Goal: Task Accomplishment & Management: Manage account settings

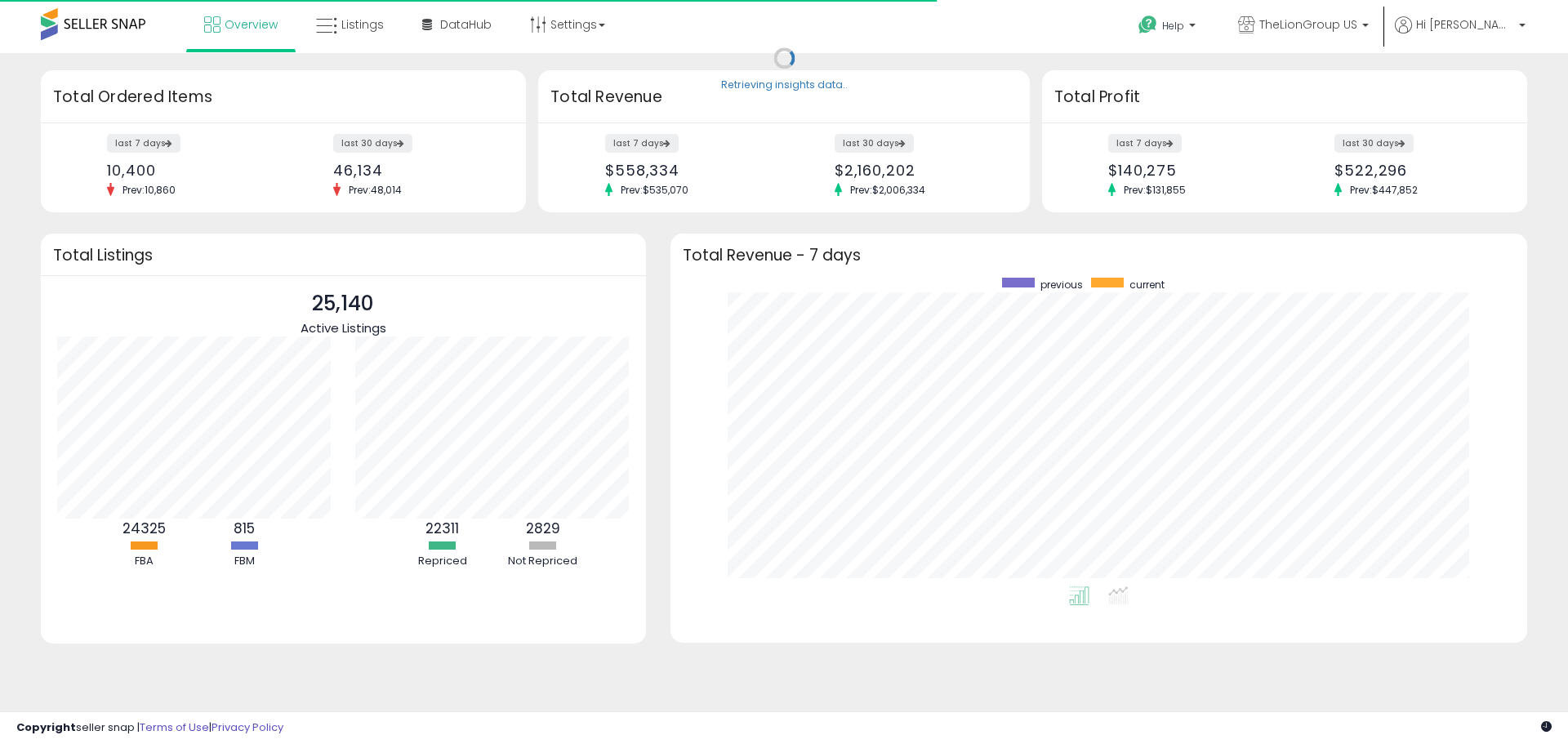
scroll to position [309, 824]
click at [348, 41] on link "Listings" at bounding box center [349, 24] width 92 height 49
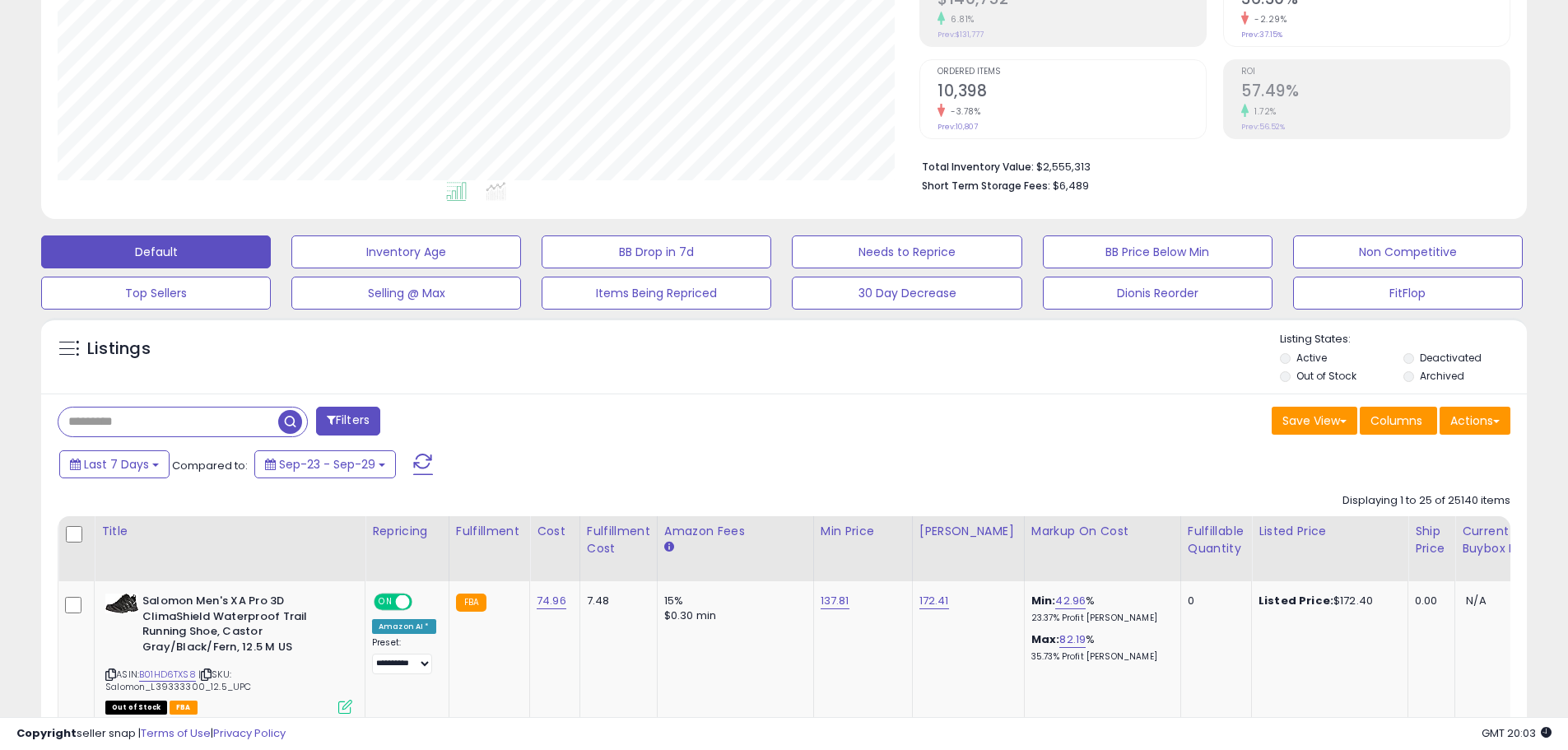
scroll to position [330, 0]
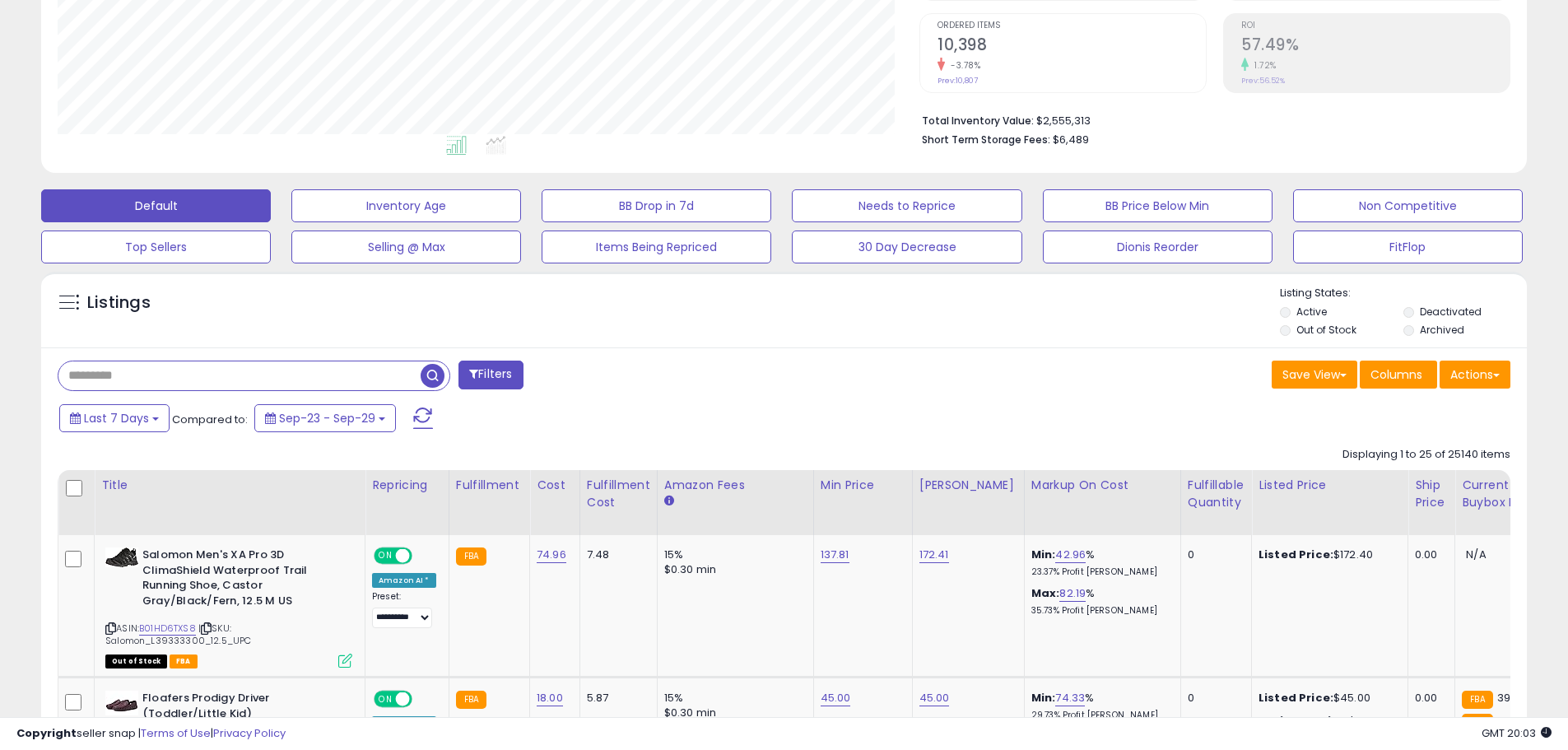
click at [195, 373] on input "text" at bounding box center [239, 376] width 362 height 28
type input "**********"
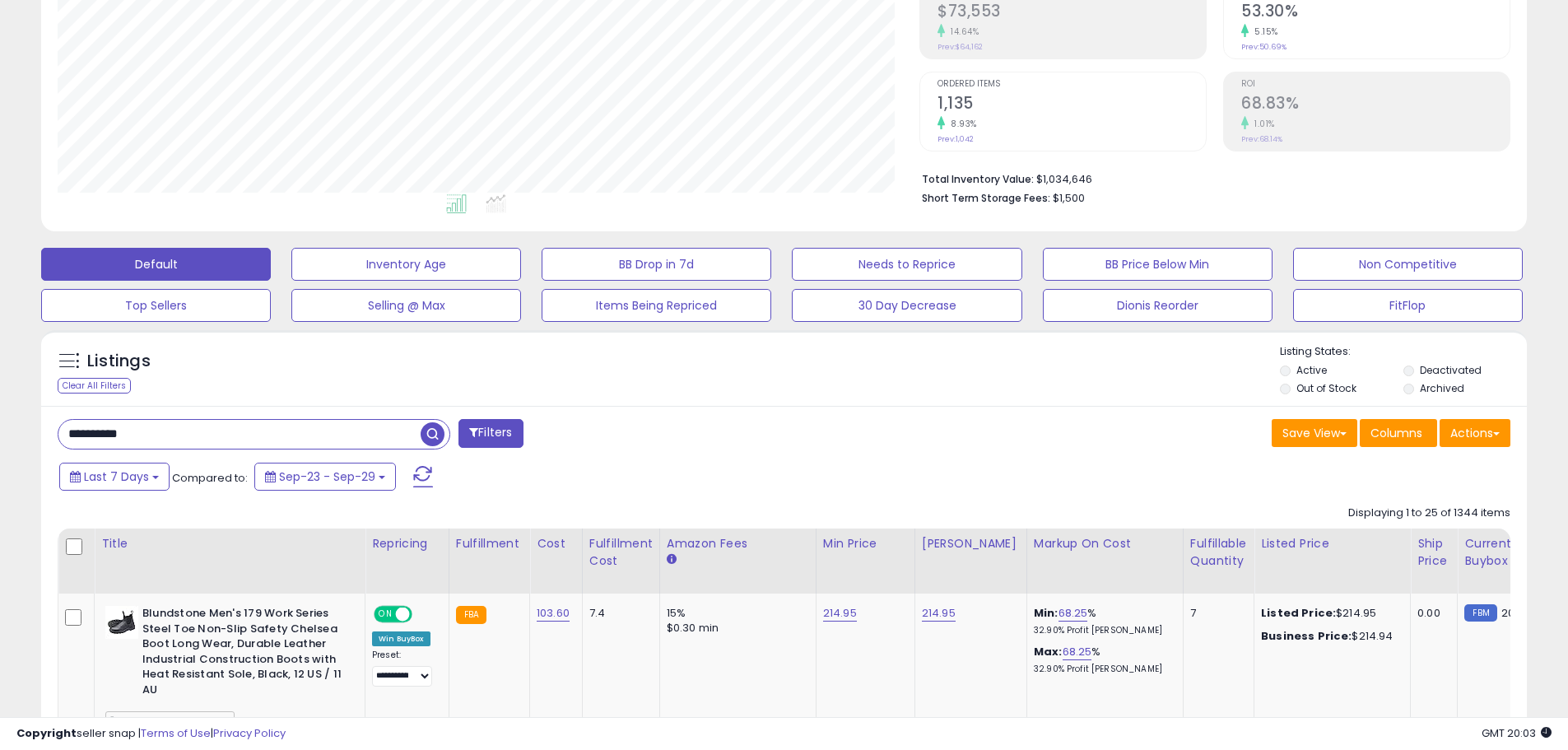
scroll to position [337, 862]
click at [1495, 429] on button "Actions" at bounding box center [1475, 433] width 71 height 28
click at [1438, 514] on link "Export Visible Columns" at bounding box center [1407, 509] width 180 height 25
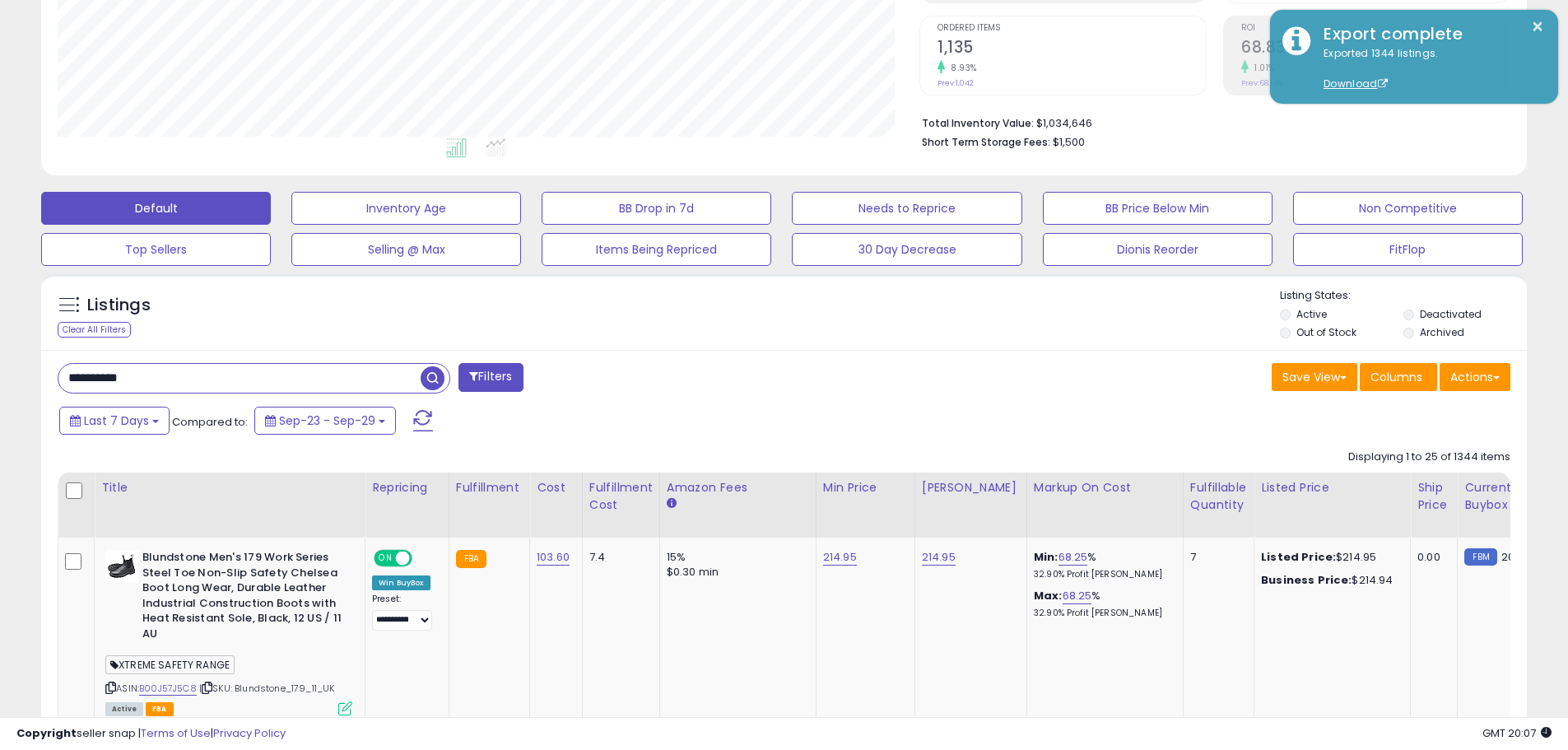
scroll to position [330, 0]
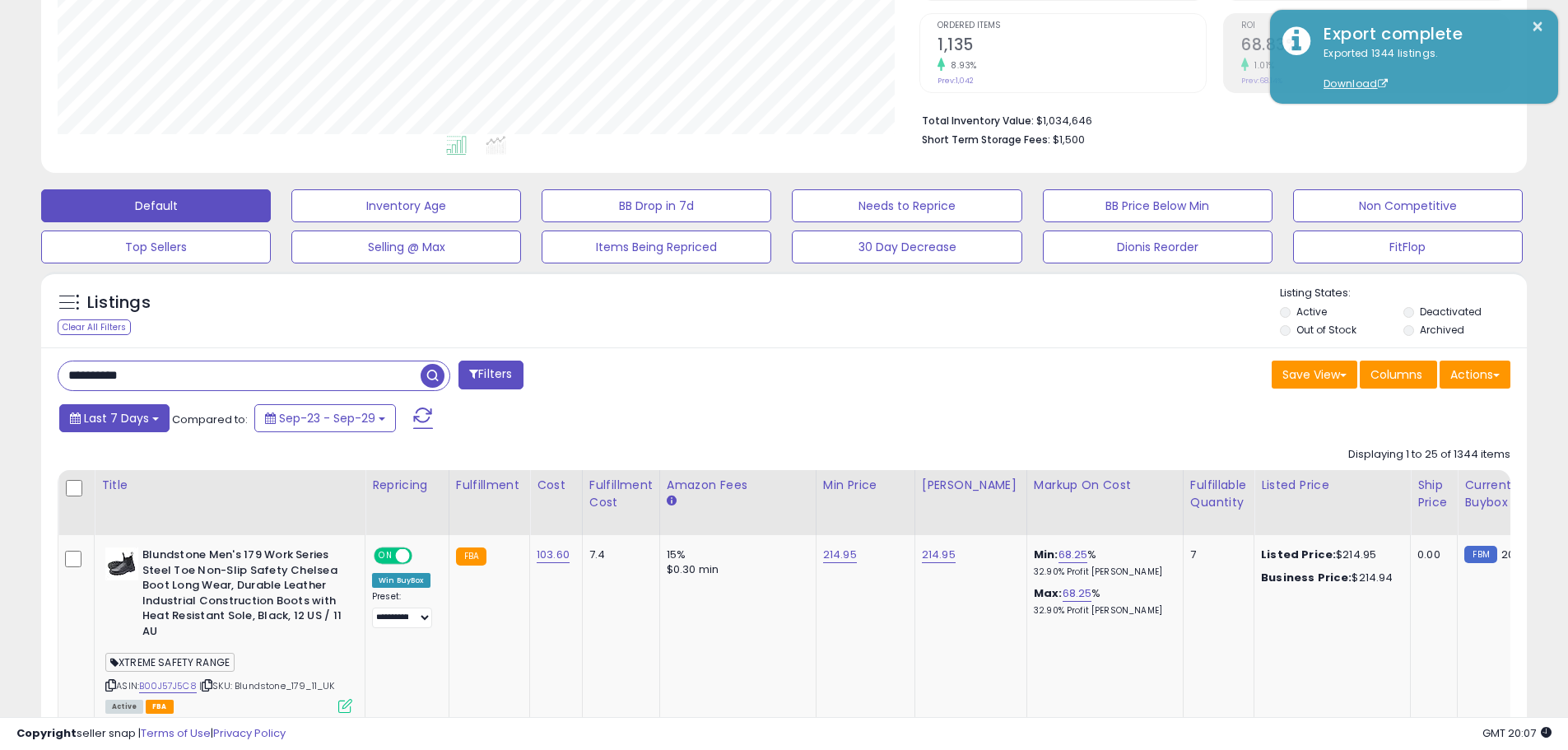
click at [141, 424] on span "Last 7 Days" at bounding box center [116, 419] width 65 height 17
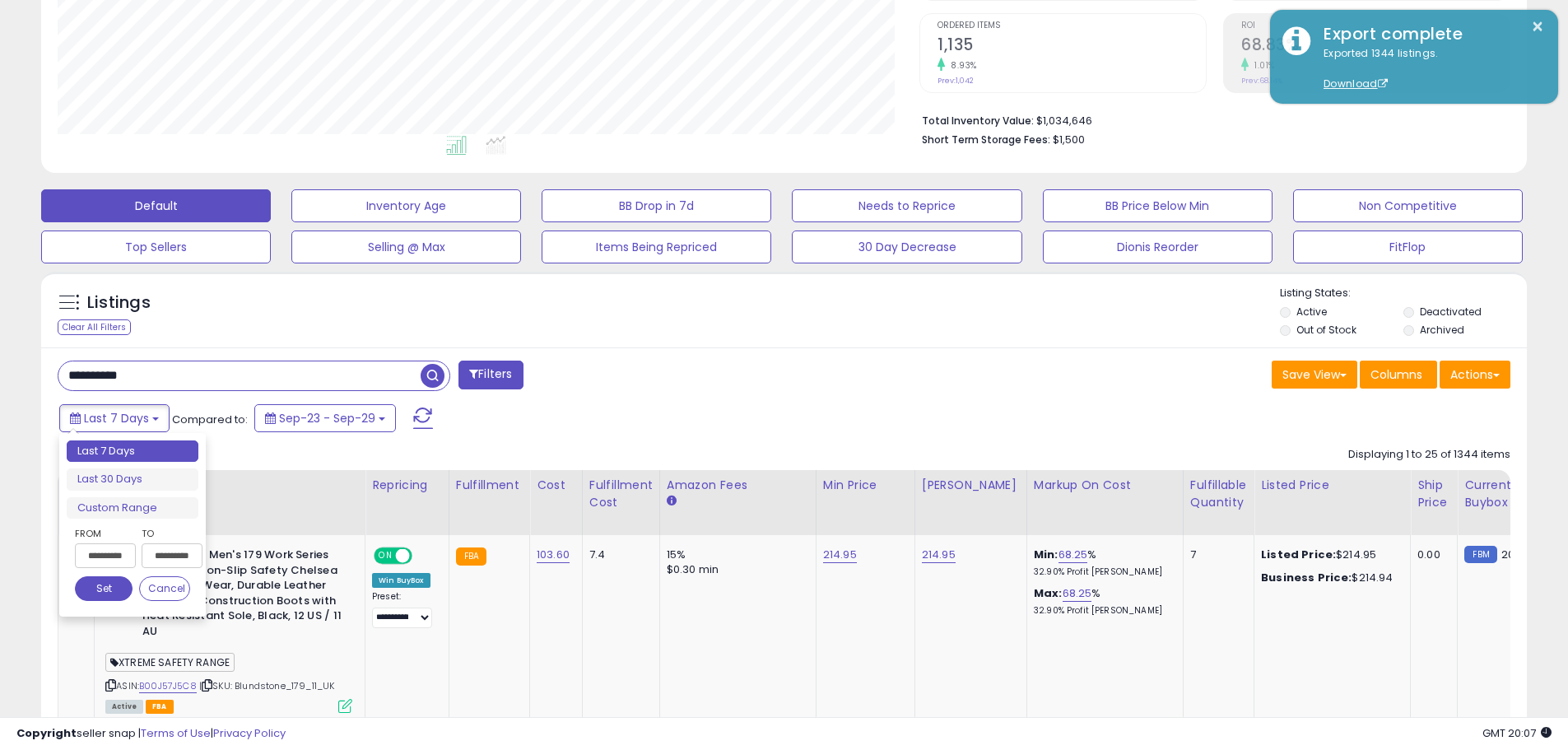
click at [110, 547] on input "**********" at bounding box center [105, 556] width 61 height 25
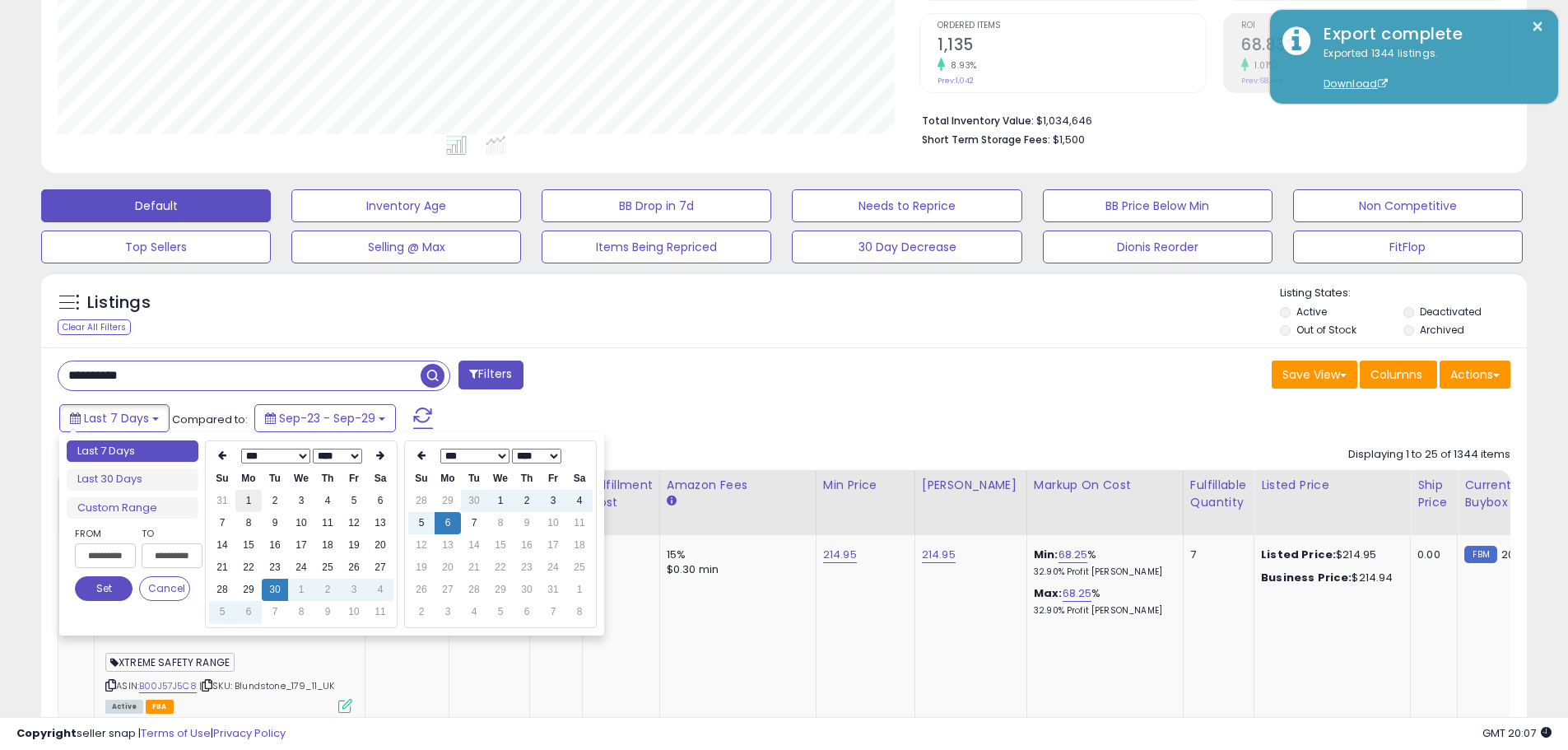
click at [246, 498] on td "1" at bounding box center [248, 501] width 26 height 23
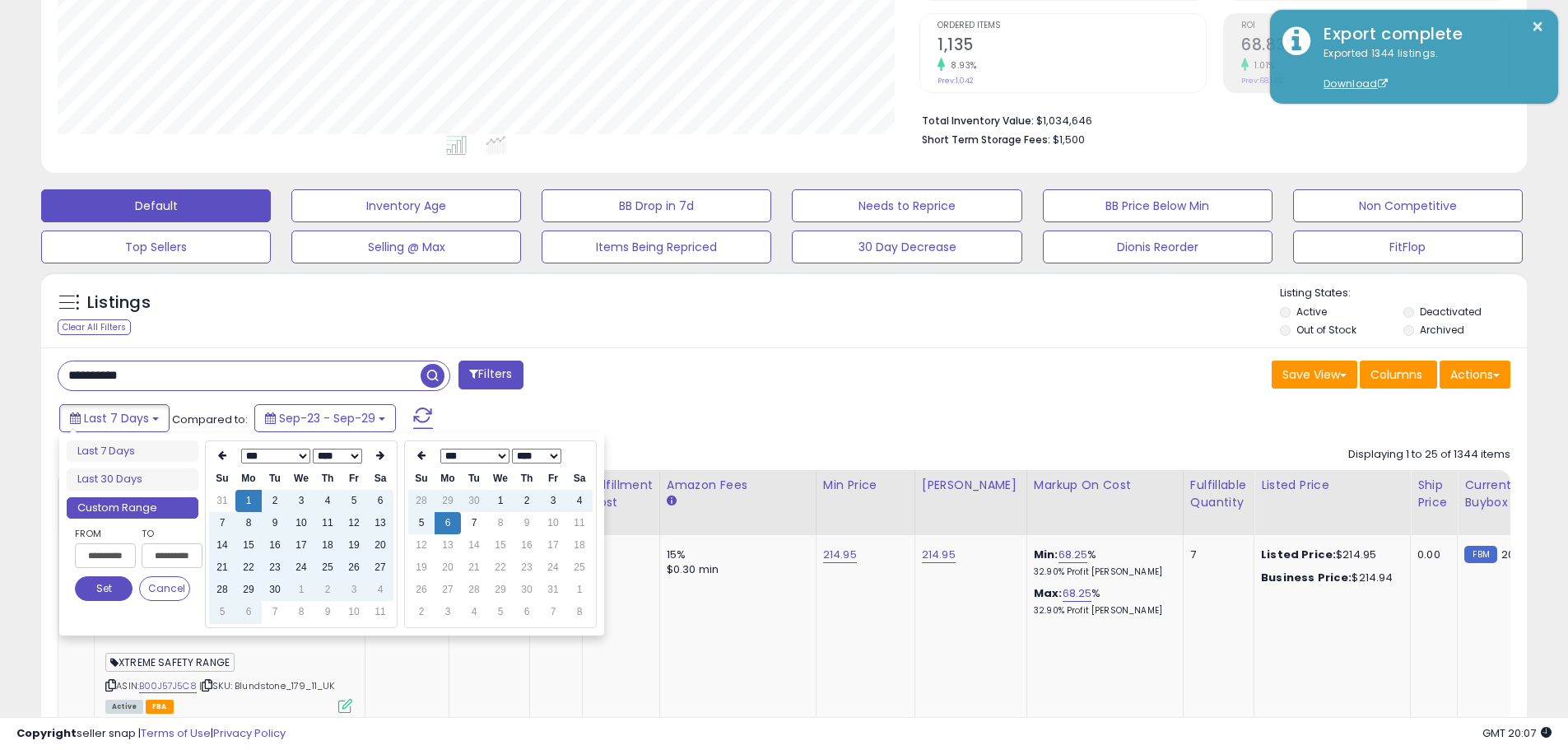
type input "**********"
click at [479, 509] on td "30" at bounding box center [474, 501] width 26 height 23
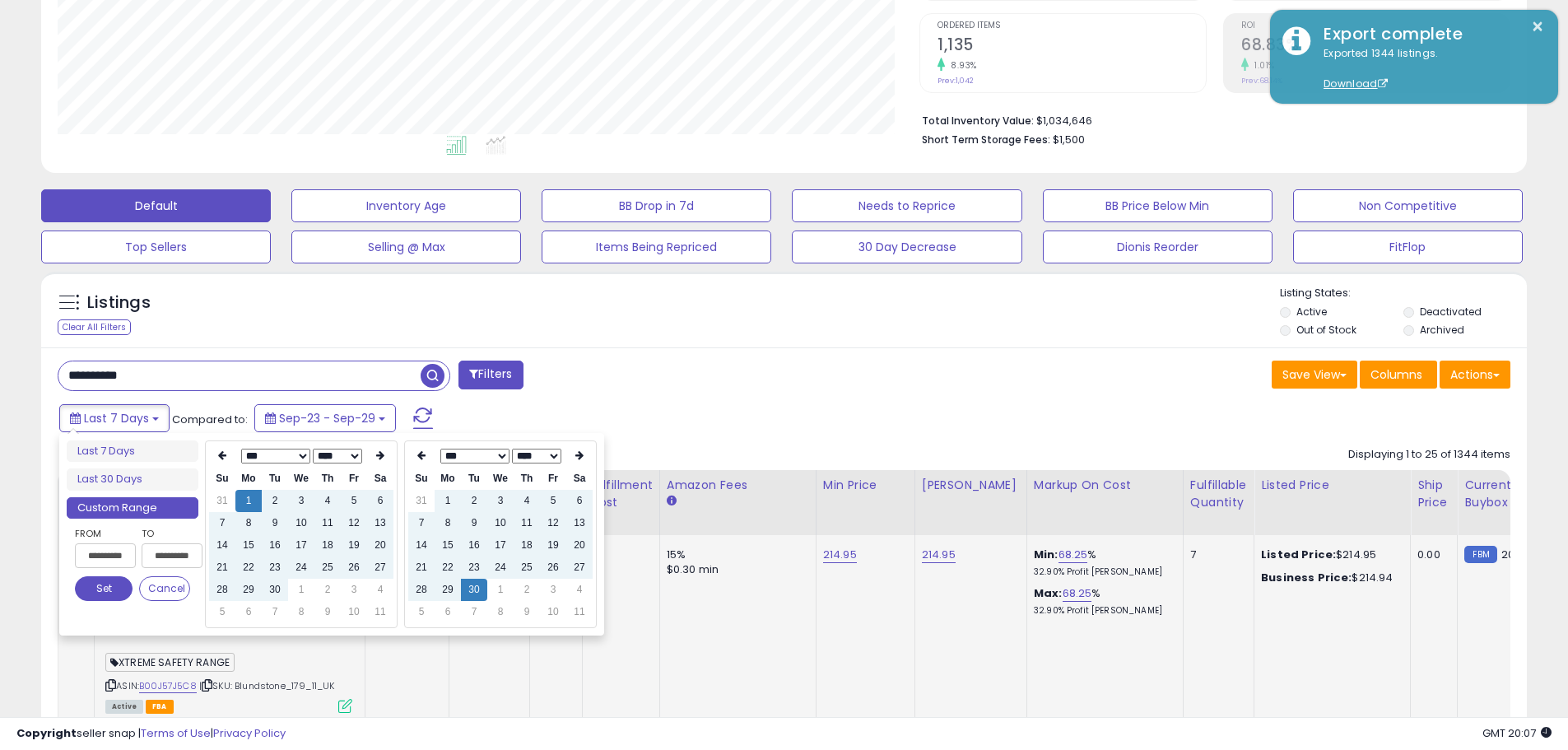
type input "**********"
click at [126, 593] on button "Set" at bounding box center [104, 589] width 58 height 25
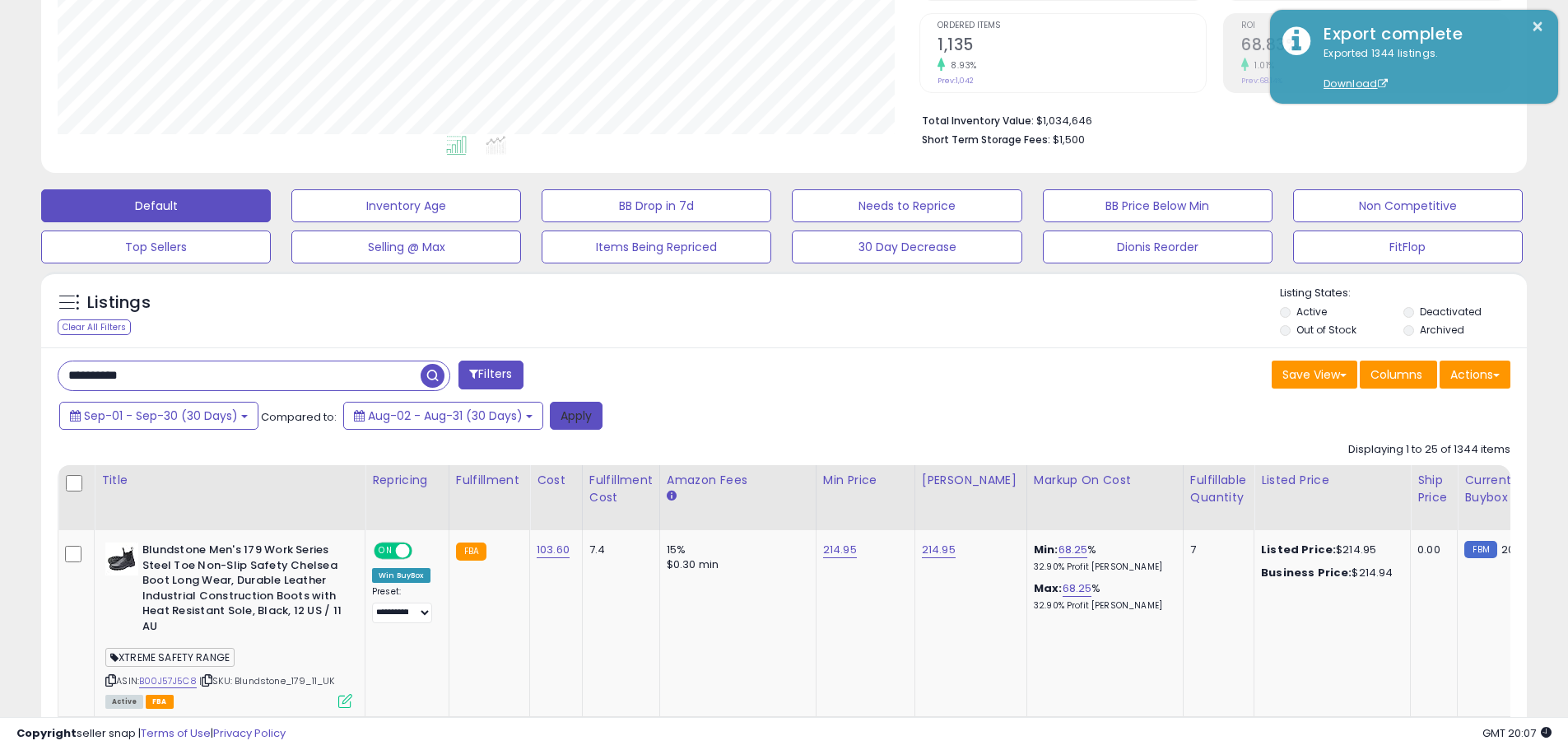
click at [588, 421] on button "Apply" at bounding box center [576, 415] width 53 height 28
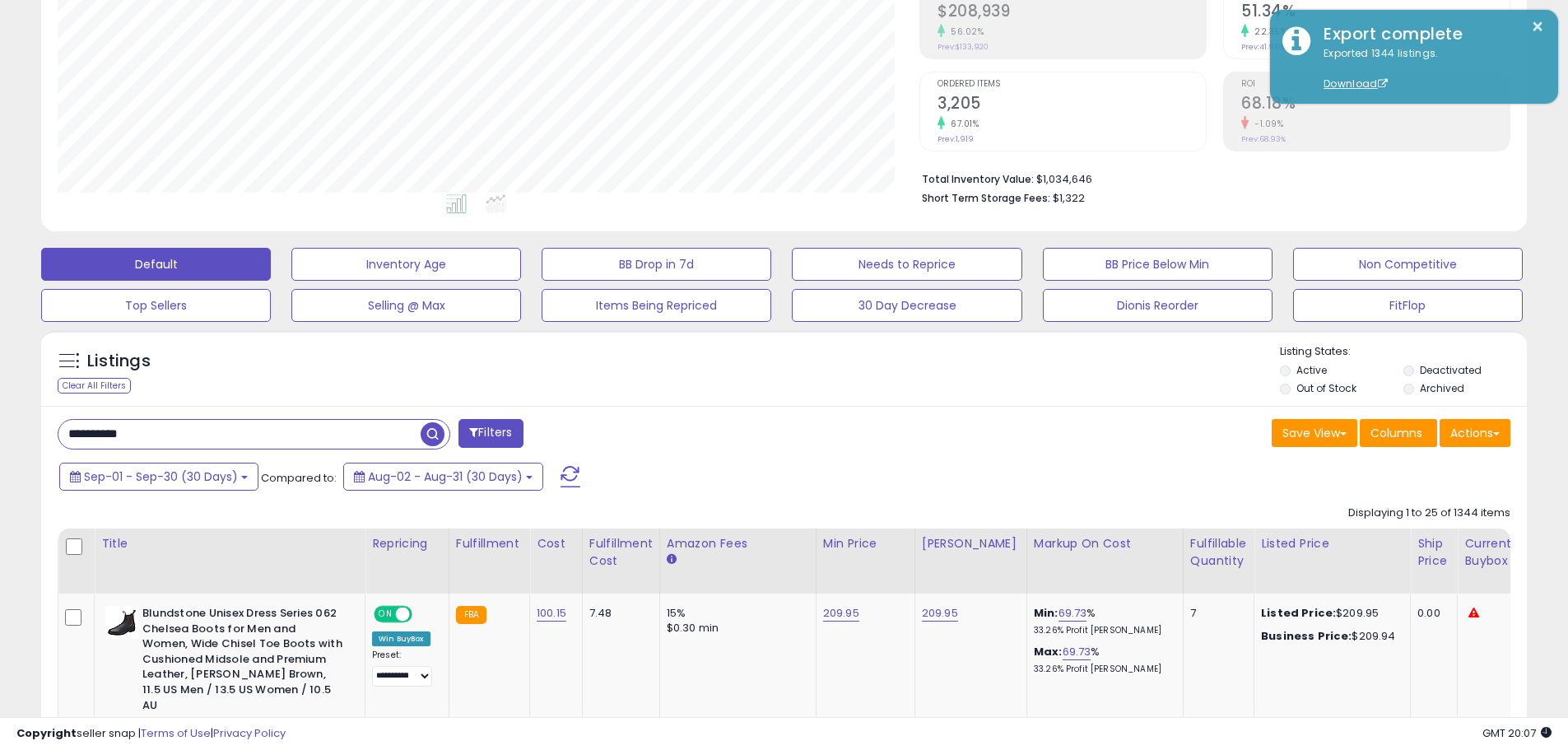
scroll to position [337, 862]
click at [1469, 440] on button "Actions" at bounding box center [1475, 433] width 71 height 28
click at [1463, 508] on link "Export Visible Columns" at bounding box center [1407, 509] width 180 height 25
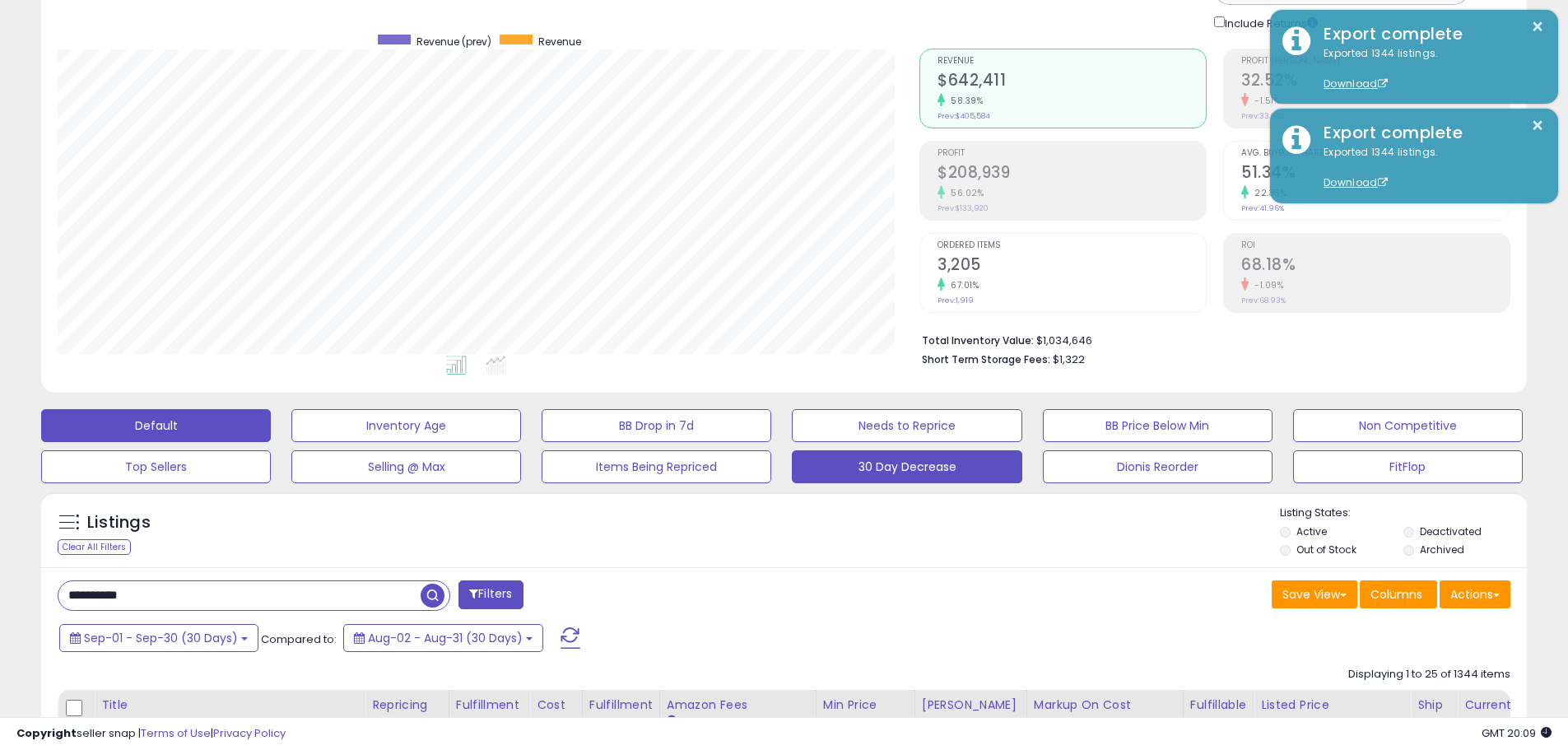
scroll to position [0, 0]
